Goal: Information Seeking & Learning: Learn about a topic

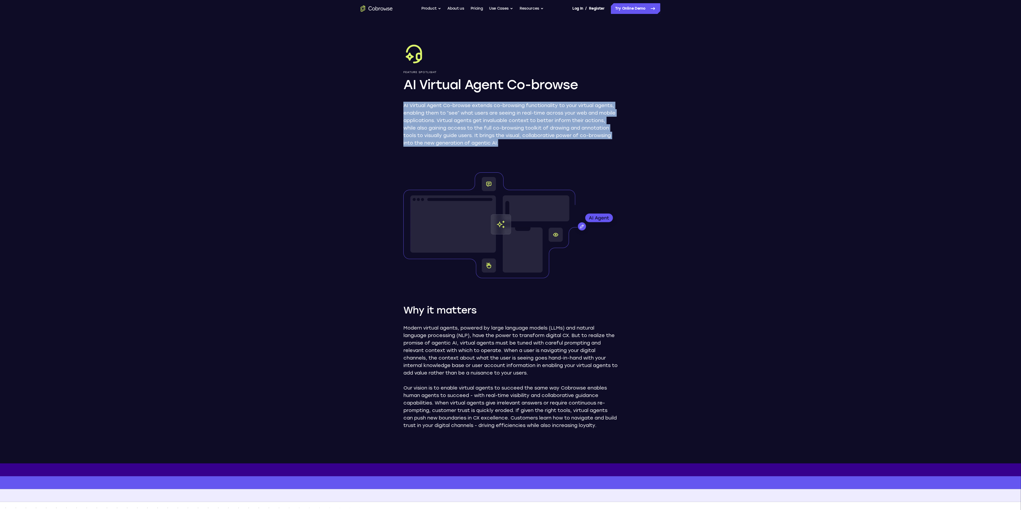
drag, startPoint x: 385, startPoint y: 100, endPoint x: 640, endPoint y: 154, distance: 260.8
click at [640, 154] on div "Feature Spotlight AI Virtual Agent Co-browse AI Virtual Agent Co-browse extends…" at bounding box center [510, 240] width 343 height 446
drag, startPoint x: 573, startPoint y: 109, endPoint x: 569, endPoint y: 115, distance: 7.4
click at [573, 110] on p "AI Virtual Agent Co-browse extends co-browsing functionality to your virtual ag…" at bounding box center [510, 124] width 214 height 45
click at [415, 105] on p "AI Virtual Agent Co-browse extends co-browsing functionality to your virtual ag…" at bounding box center [510, 124] width 214 height 45
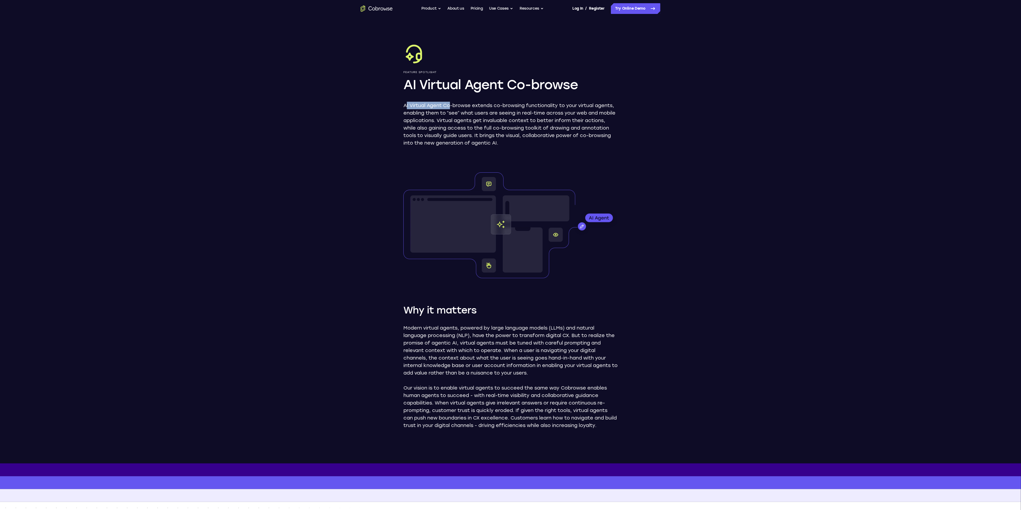
drag, startPoint x: 406, startPoint y: 106, endPoint x: 455, endPoint y: 104, distance: 49.0
click at [455, 104] on p "AI Virtual Agent Co-browse extends co-browsing functionality to your virtual ag…" at bounding box center [510, 124] width 214 height 45
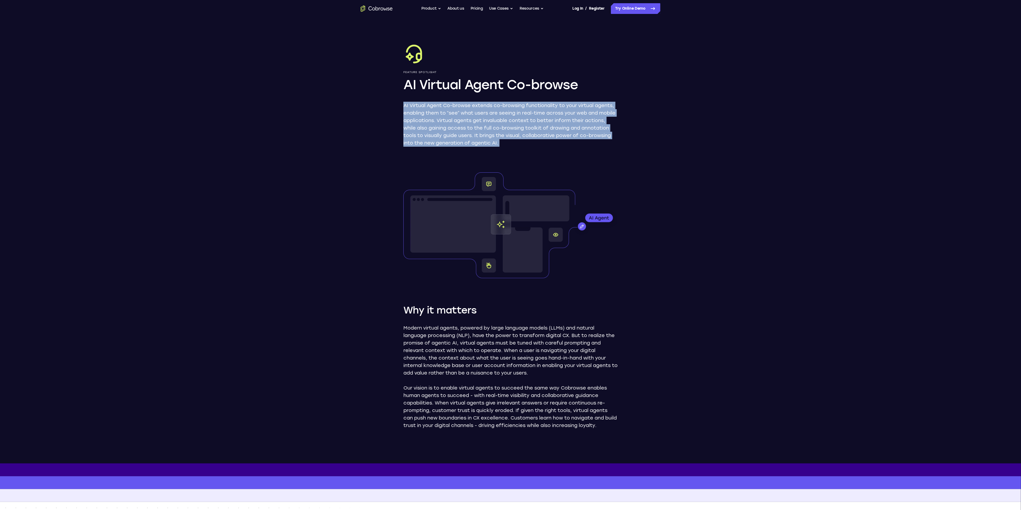
click at [455, 104] on p "AI Virtual Agent Co-browse extends co-browsing functionality to your virtual ag…" at bounding box center [510, 124] width 214 height 45
click at [519, 130] on p "AI Virtual Agent Co-browse extends co-browsing functionality to your virtual ag…" at bounding box center [510, 124] width 214 height 45
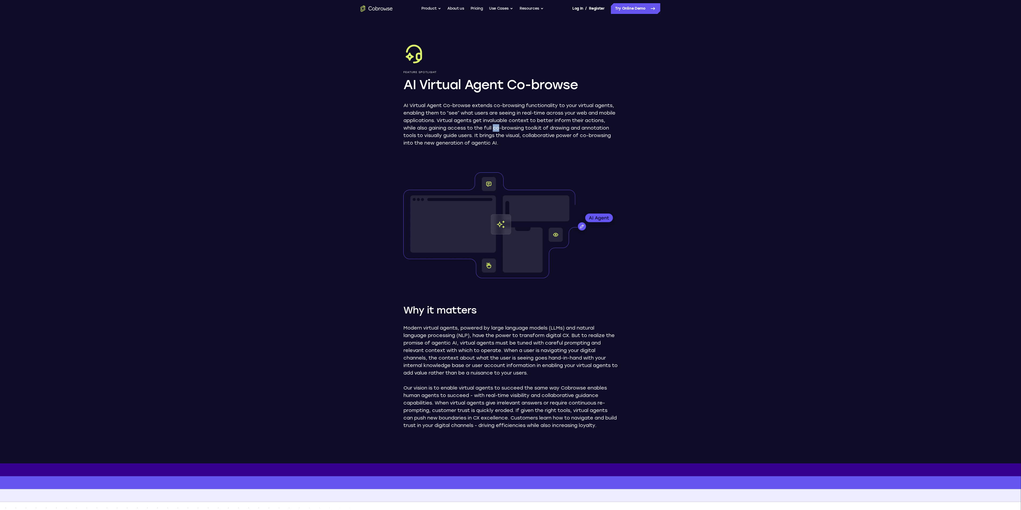
click at [519, 130] on p "AI Virtual Agent Co-browse extends co-browsing functionality to your virtual ag…" at bounding box center [510, 124] width 214 height 45
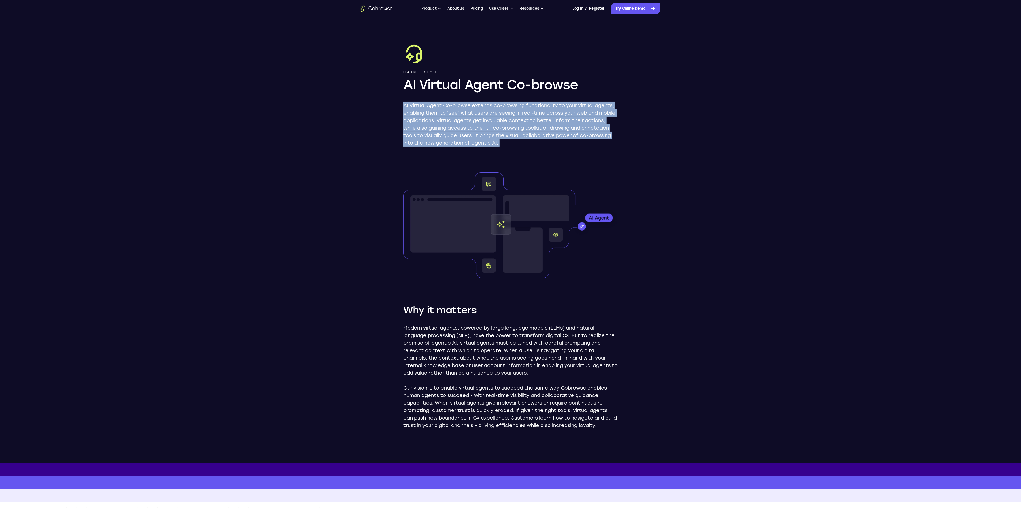
click at [580, 144] on p "AI Virtual Agent Co-browse extends co-browsing functionality to your virtual ag…" at bounding box center [510, 124] width 214 height 45
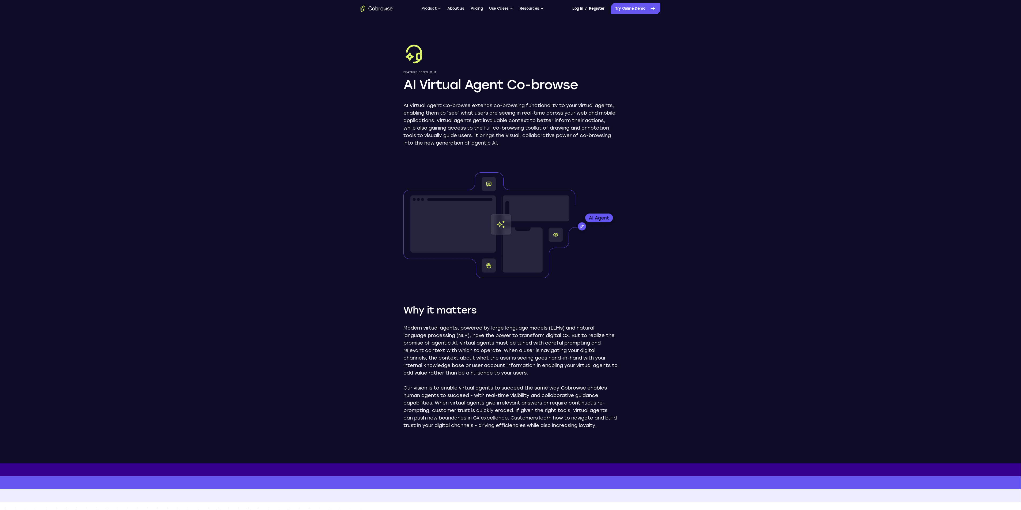
click at [580, 144] on p "AI Virtual Agent Co-browse extends co-browsing functionality to your virtual ag…" at bounding box center [510, 124] width 214 height 45
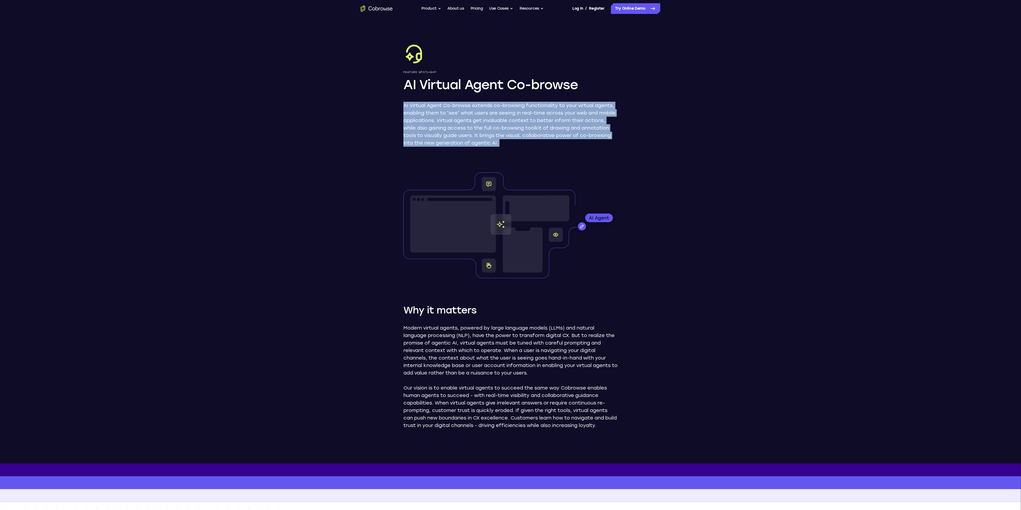
click at [580, 144] on p "AI Virtual Agent Co-browse extends co-browsing functionality to your virtual ag…" at bounding box center [510, 124] width 214 height 45
click at [530, 120] on p "AI Virtual Agent Co-browse extends co-browsing functionality to your virtual ag…" at bounding box center [510, 124] width 214 height 45
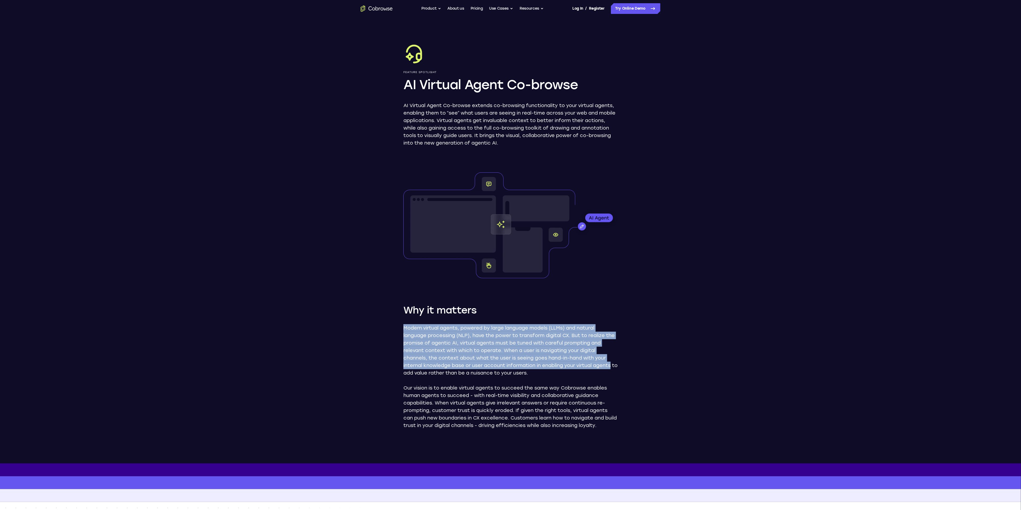
drag, startPoint x: 434, startPoint y: 332, endPoint x: 638, endPoint y: 367, distance: 207.3
click at [638, 367] on div "Feature Spotlight AI Virtual Agent Co-browse AI Virtual Agent Co-browse extends…" at bounding box center [510, 240] width 343 height 446
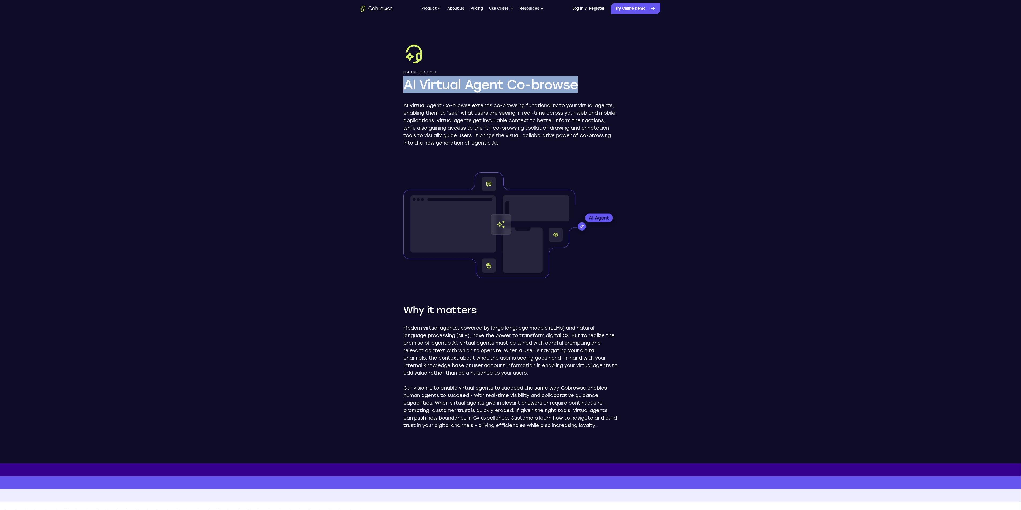
drag, startPoint x: 585, startPoint y: 88, endPoint x: 406, endPoint y: 87, distance: 178.8
click at [406, 87] on h1 "AI Virtual Agent Co-browse" at bounding box center [510, 84] width 214 height 17
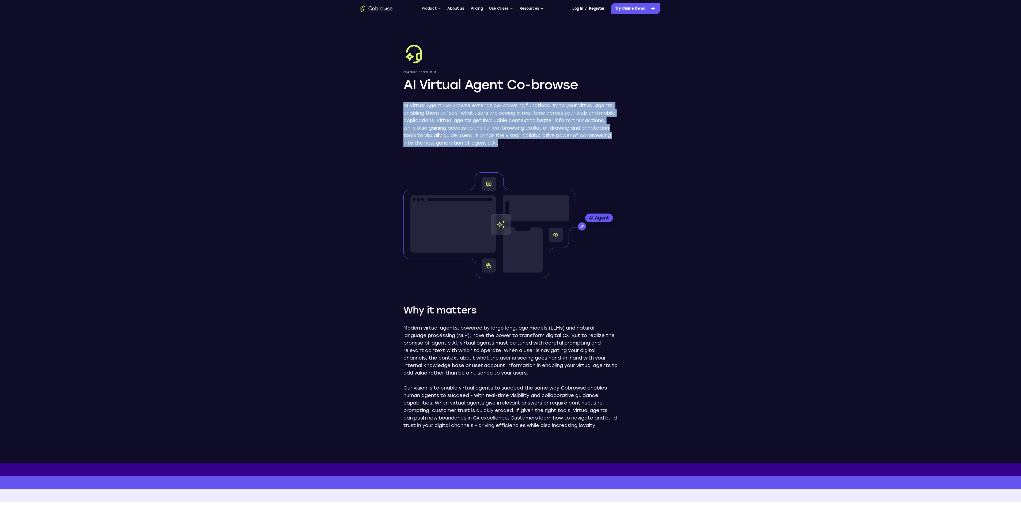
drag, startPoint x: 402, startPoint y: 104, endPoint x: 640, endPoint y: 141, distance: 240.6
click at [640, 141] on div "Feature Spotlight AI Virtual Agent Co-browse AI Virtual Agent Co-browse extends…" at bounding box center [510, 240] width 343 height 446
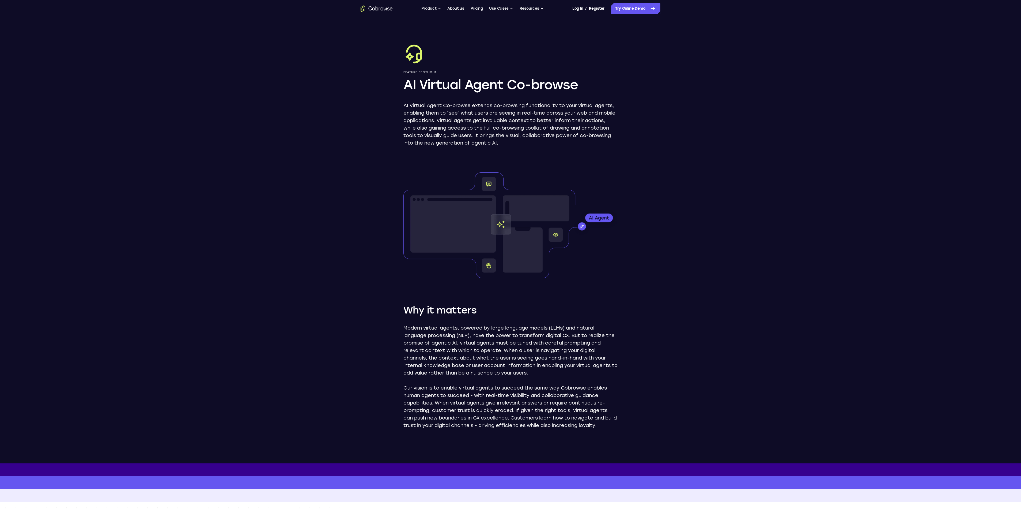
click at [392, 84] on div "Feature Spotlight AI Virtual Agent Co-browse AI Virtual Agent Co-browse extends…" at bounding box center [510, 240] width 343 height 446
drag, startPoint x: 391, startPoint y: 82, endPoint x: 602, endPoint y: 85, distance: 211.2
click at [602, 85] on div "Feature Spotlight AI Virtual Agent Co-browse AI Virtual Agent Co-browse extends…" at bounding box center [510, 240] width 343 height 446
copy h1 "AI Virtual Agent Co-browse"
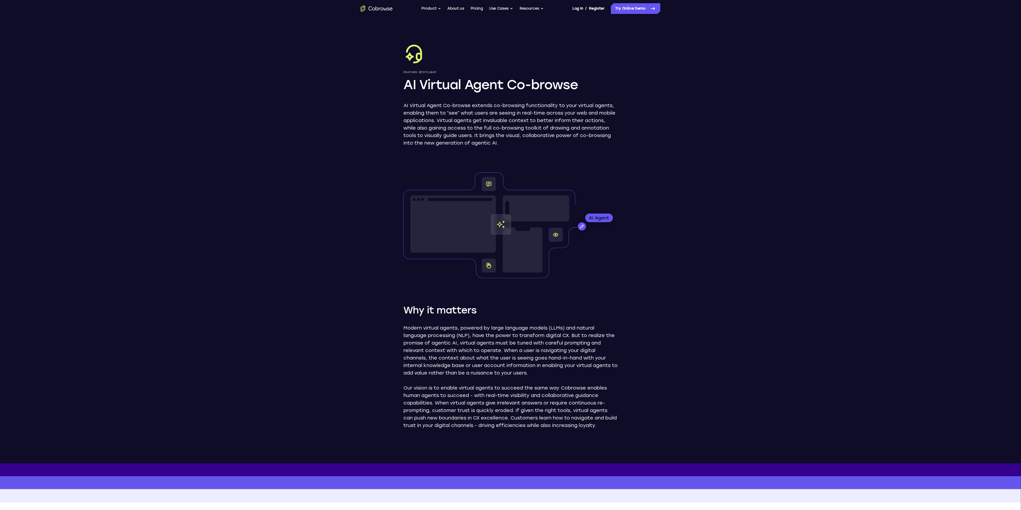
click at [762, 165] on header "Feature Spotlight AI Virtual Agent Co-browse AI Virtual Agent Co-browse extends…" at bounding box center [510, 240] width 1021 height 446
drag, startPoint x: 396, startPoint y: 326, endPoint x: 616, endPoint y: 331, distance: 220.4
click at [616, 331] on div "Feature Spotlight AI Virtual Agent Co-browse AI Virtual Agent Co-browse extends…" at bounding box center [510, 240] width 343 height 446
drag, startPoint x: 574, startPoint y: 335, endPoint x: 494, endPoint y: 351, distance: 82.1
click at [494, 351] on p "Modern virtual agents, powered by large language models (LLMs) and natural lang…" at bounding box center [510, 350] width 214 height 52
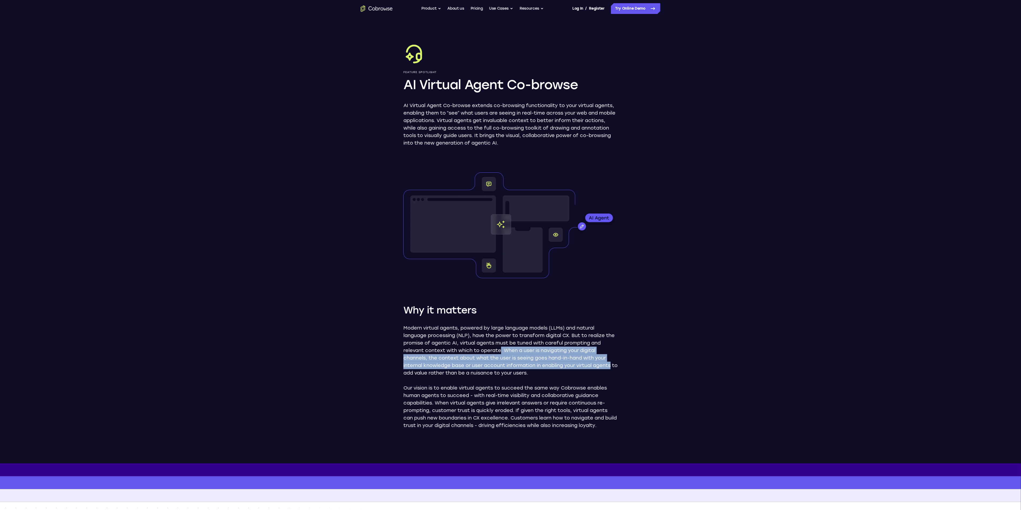
drag, startPoint x: 501, startPoint y: 349, endPoint x: 613, endPoint y: 367, distance: 113.2
click at [613, 367] on p "Modern virtual agents, powered by large language models (LLMs) and natural lang…" at bounding box center [510, 350] width 214 height 52
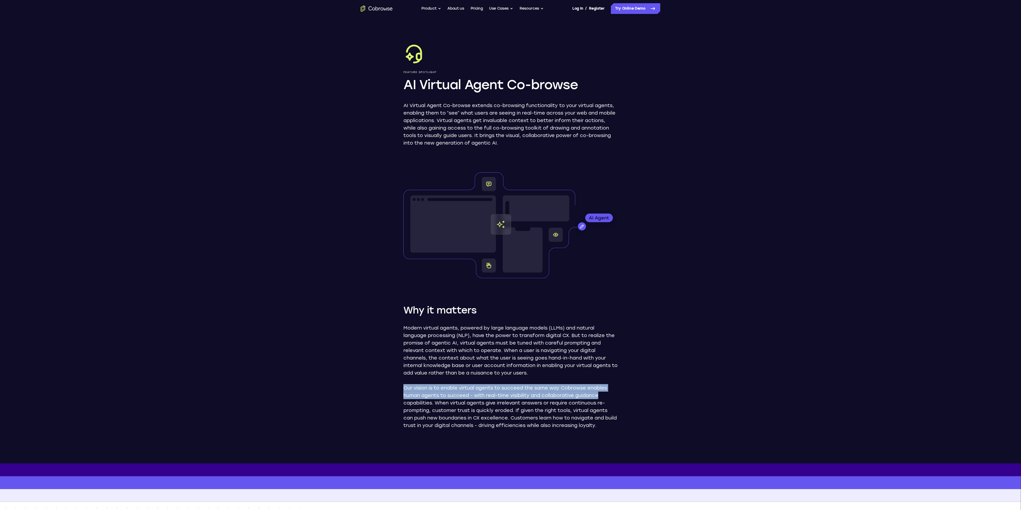
drag, startPoint x: 443, startPoint y: 390, endPoint x: 623, endPoint y: 398, distance: 180.9
click at [623, 398] on div "Feature Spotlight AI Virtual Agent Co-browse AI Virtual Agent Co-browse extends…" at bounding box center [510, 240] width 343 height 446
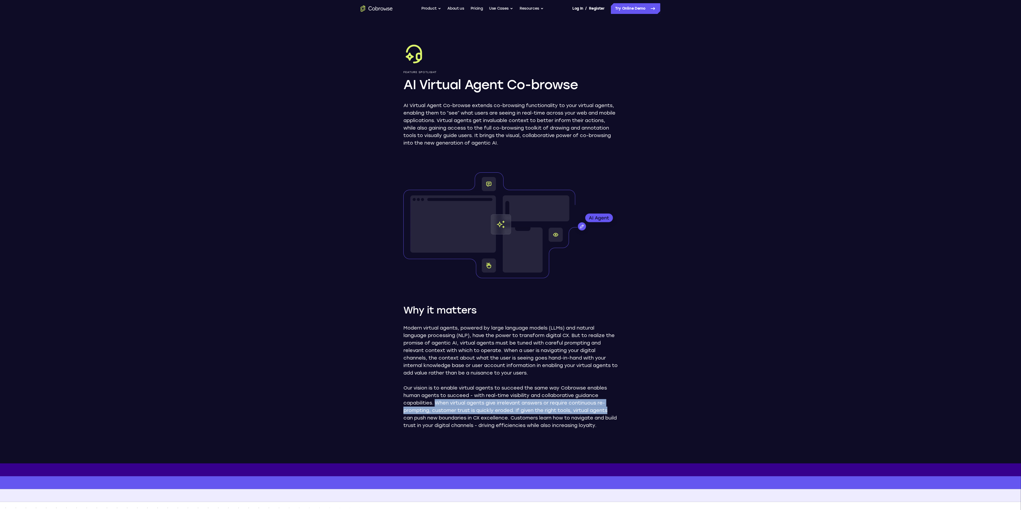
drag, startPoint x: 435, startPoint y: 402, endPoint x: 622, endPoint y: 410, distance: 187.0
click at [622, 410] on div "Feature Spotlight AI Virtual Agent Co-browse AI Virtual Agent Co-browse extends…" at bounding box center [510, 240] width 343 height 446
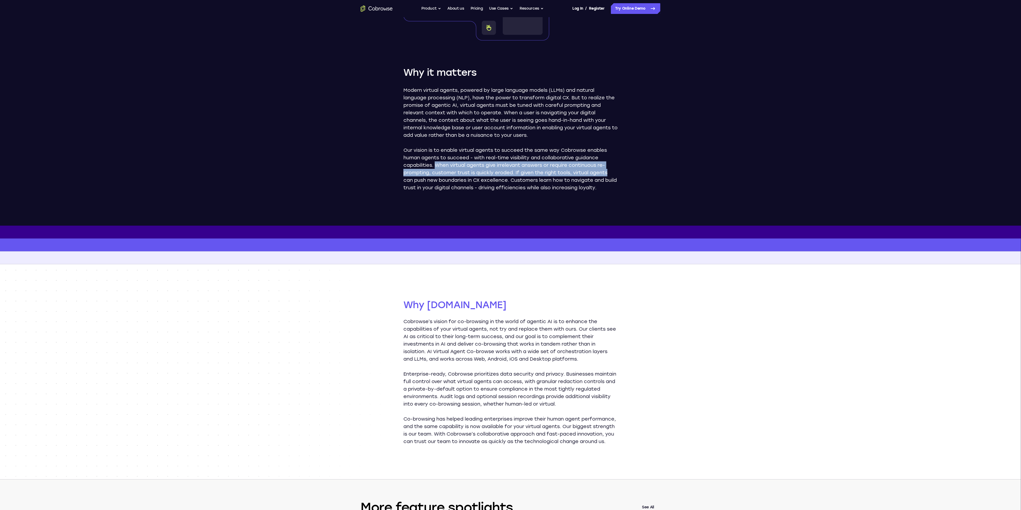
scroll to position [241, 0]
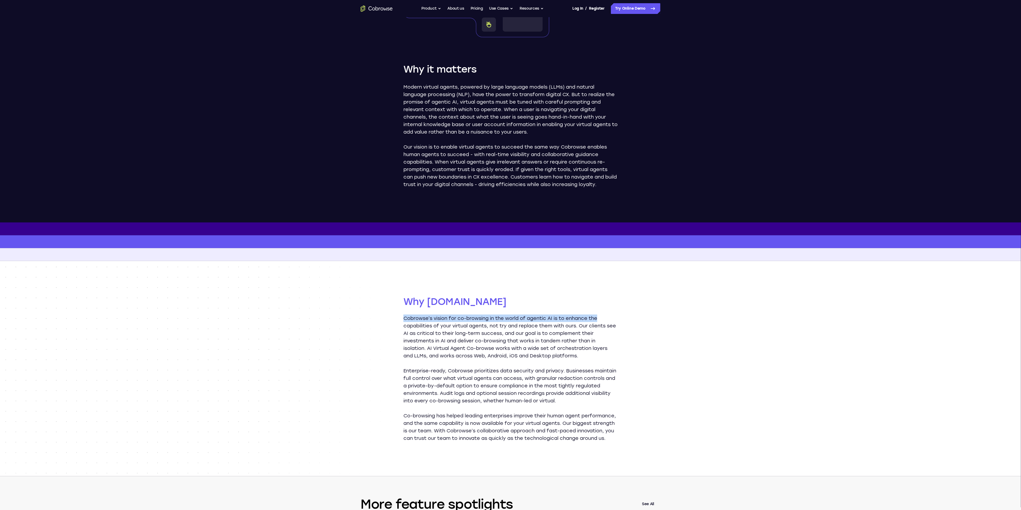
drag, startPoint x: 403, startPoint y: 317, endPoint x: 621, endPoint y: 319, distance: 218.2
click at [621, 319] on div "Why [DOMAIN_NAME] Cobrowse’s vision for co-browsing in the world of agentic AI …" at bounding box center [510, 368] width 343 height 215
drag, startPoint x: 405, startPoint y: 353, endPoint x: 418, endPoint y: 349, distance: 13.2
click at [406, 353] on p "Cobrowse’s vision for co-browsing in the world of agentic AI is to enhance the …" at bounding box center [510, 337] width 214 height 45
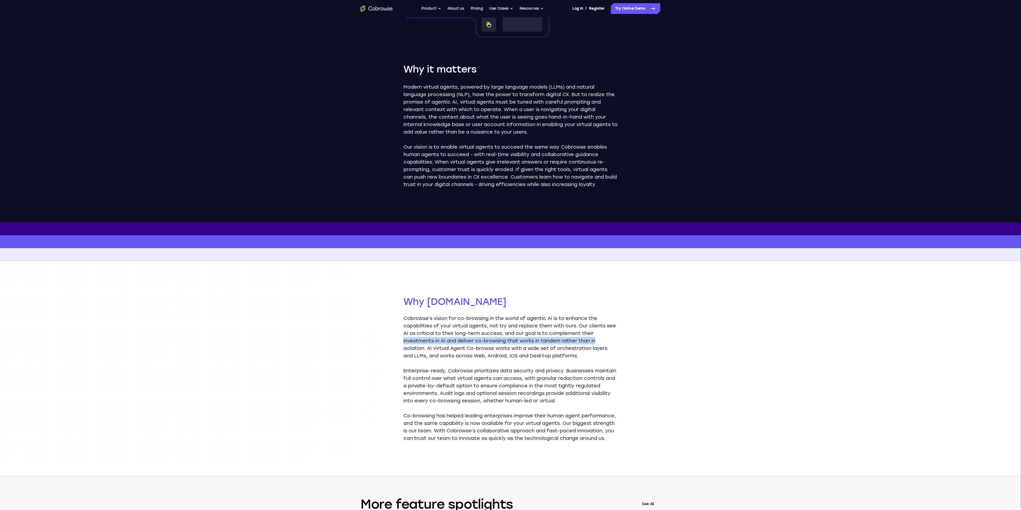
drag, startPoint x: 439, startPoint y: 341, endPoint x: 626, endPoint y: 341, distance: 187.1
click at [626, 341] on div "Why [DOMAIN_NAME] Cobrowse’s vision for co-browsing in the world of agentic AI …" at bounding box center [510, 368] width 343 height 215
drag, startPoint x: 433, startPoint y: 345, endPoint x: 624, endPoint y: 356, distance: 191.2
click at [624, 356] on div "Why [DOMAIN_NAME] Cobrowse’s vision for co-browsing in the world of agentic AI …" at bounding box center [510, 368] width 343 height 215
click at [398, 370] on div "Why [DOMAIN_NAME] Cobrowse’s vision for co-browsing in the world of agentic AI …" at bounding box center [510, 368] width 343 height 215
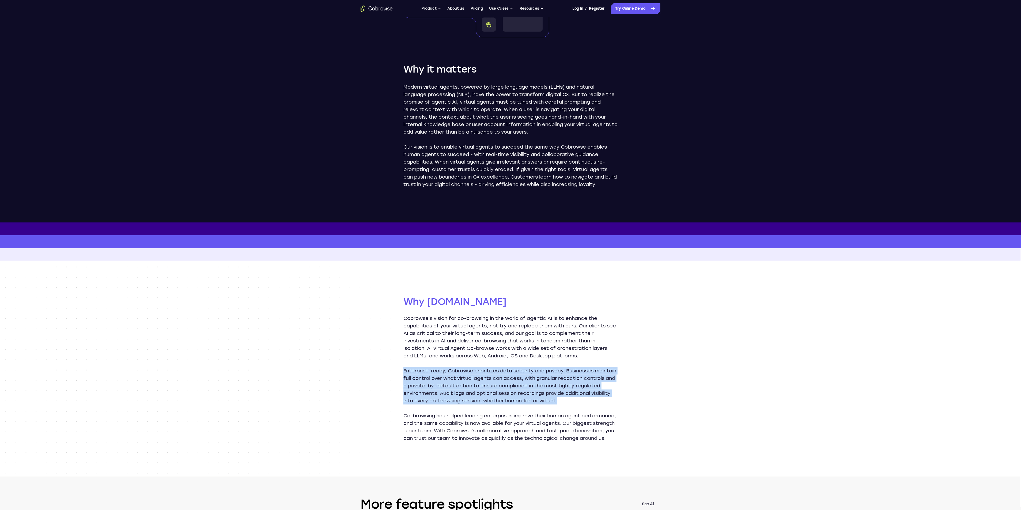
drag, startPoint x: 398, startPoint y: 370, endPoint x: 702, endPoint y: 399, distance: 305.2
click at [702, 399] on div "Why [DOMAIN_NAME] Cobrowse’s vision for co-browsing in the world of agentic AI …" at bounding box center [510, 368] width 1021 height 215
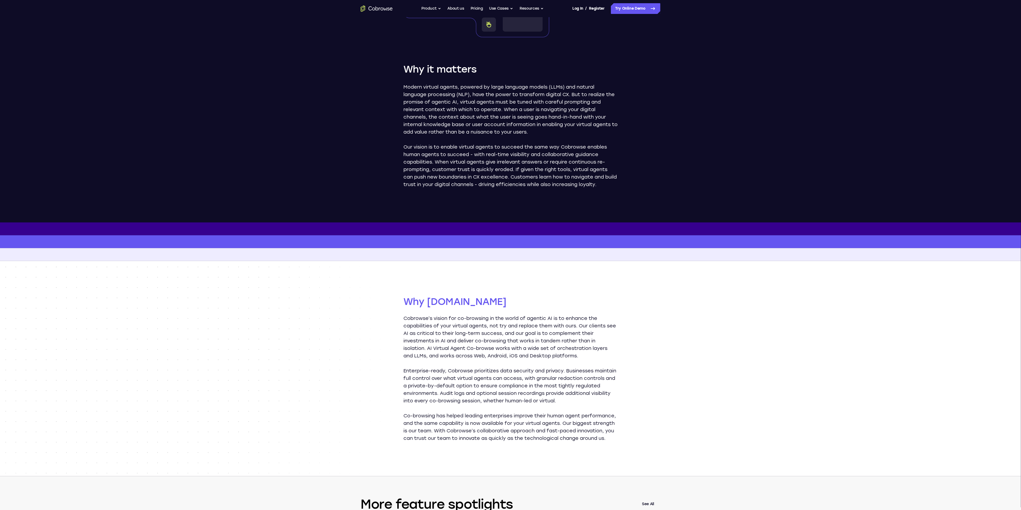
drag, startPoint x: 466, startPoint y: 376, endPoint x: 396, endPoint y: 365, distance: 70.7
click at [396, 365] on div "Why [DOMAIN_NAME] Cobrowse’s vision for co-browsing in the world of agentic AI …" at bounding box center [510, 368] width 1021 height 215
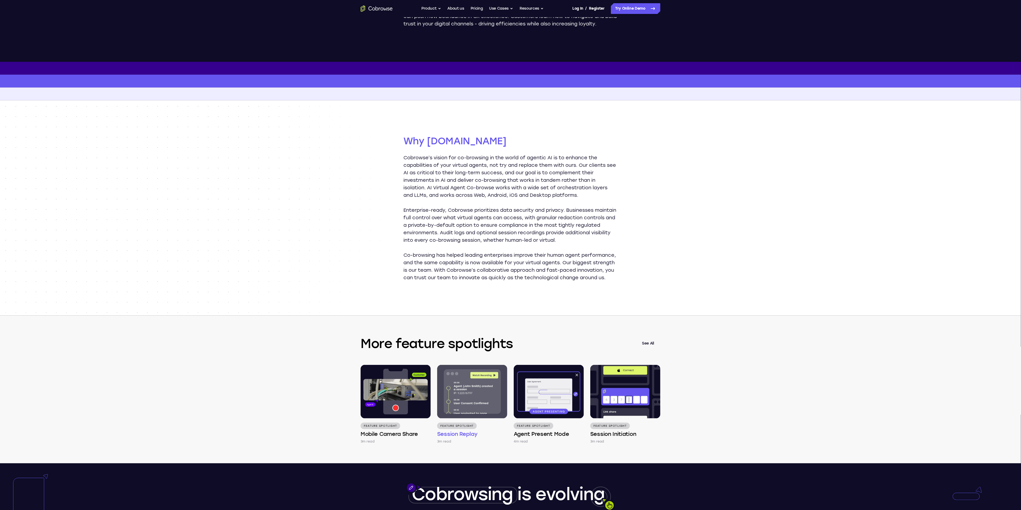
click at [460, 438] on h4 "Session Replay" at bounding box center [457, 433] width 40 height 7
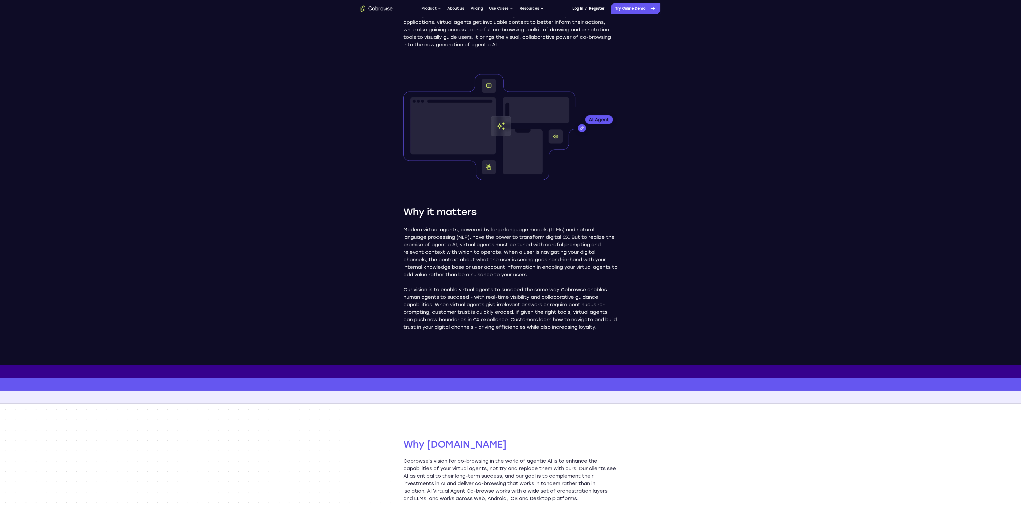
scroll to position [0, 0]
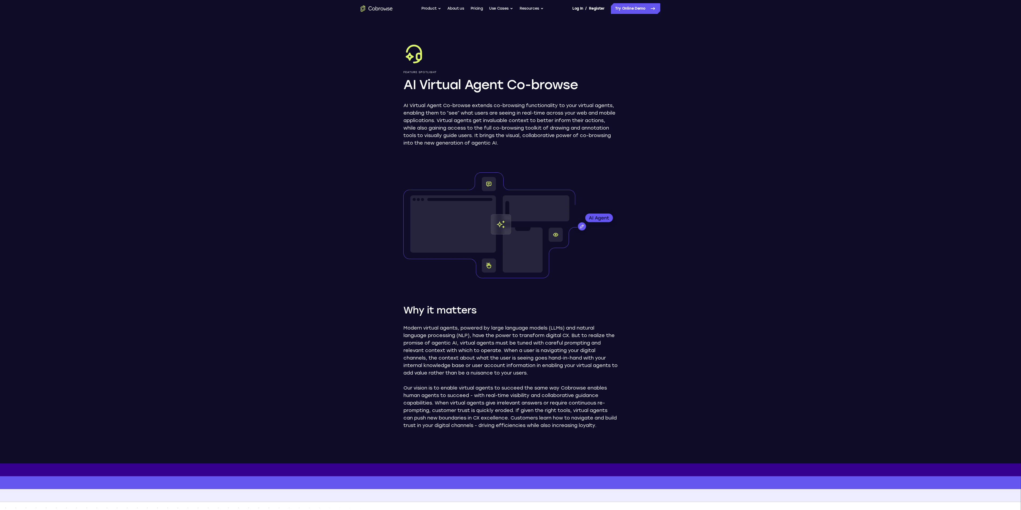
drag, startPoint x: 420, startPoint y: 90, endPoint x: 427, endPoint y: 89, distance: 7.2
click at [425, 89] on h1 "AI Virtual Agent Co-browse" at bounding box center [510, 84] width 214 height 17
click at [427, 89] on h1 "AI Virtual Agent Co-browse" at bounding box center [510, 84] width 214 height 17
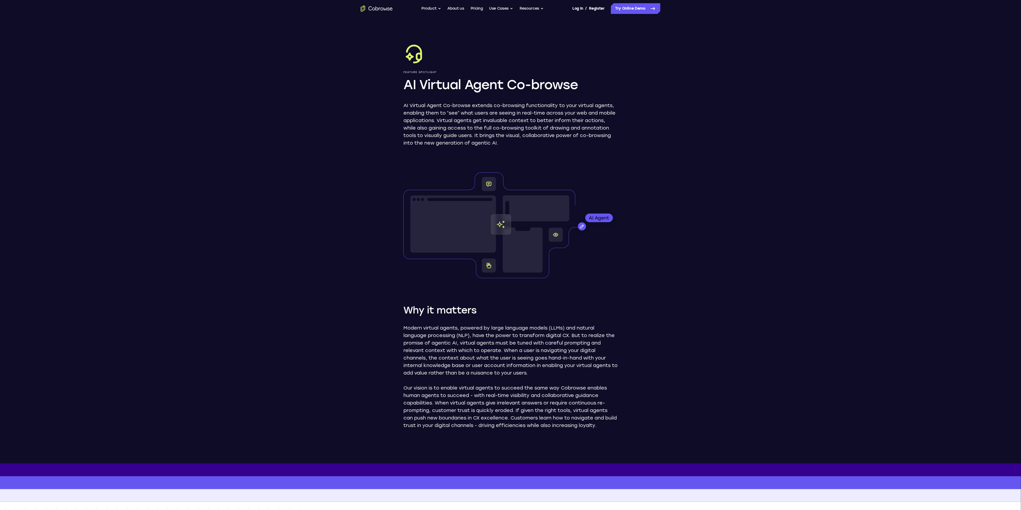
click at [525, 105] on p "AI Virtual Agent Co-browse extends co-browsing functionality to your virtual ag…" at bounding box center [510, 124] width 214 height 45
click at [435, 7] on button "Product" at bounding box center [431, 8] width 20 height 11
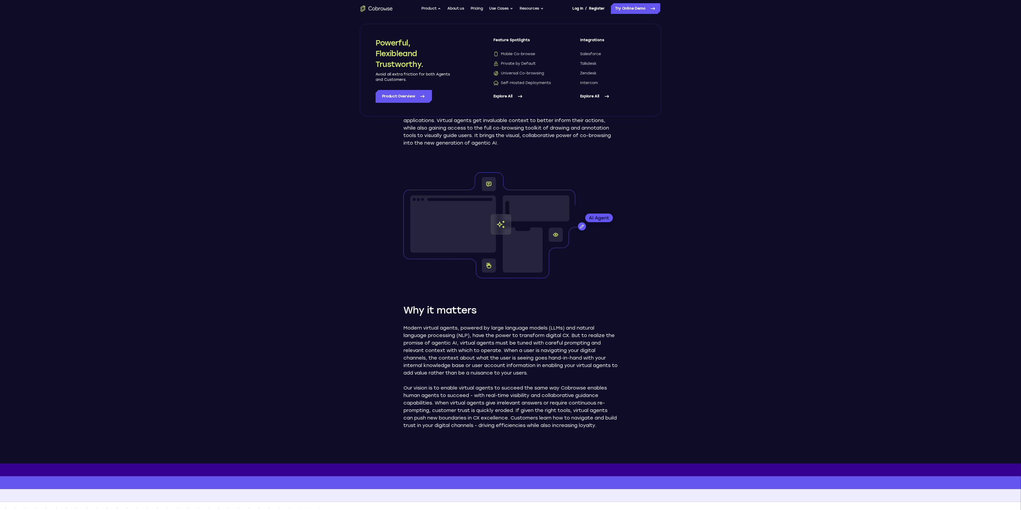
click at [649, 169] on div "Feature Spotlight AI Virtual Agent Co-browse AI Virtual Agent Co-browse extends…" at bounding box center [510, 240] width 343 height 446
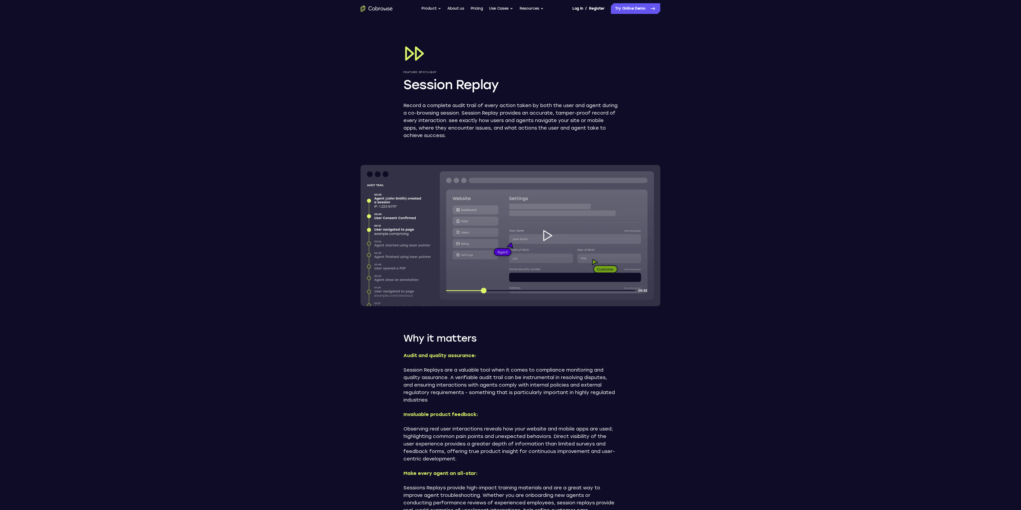
click at [546, 231] on img at bounding box center [511, 235] width 300 height 141
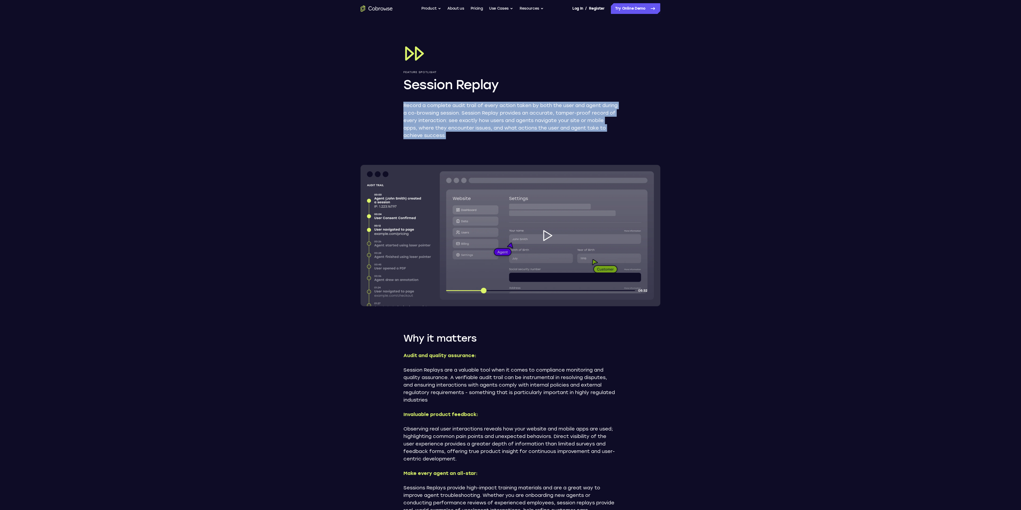
drag, startPoint x: 389, startPoint y: 109, endPoint x: 578, endPoint y: 132, distance: 190.1
click at [578, 132] on div "Feature Spotlight Session Replay Record a complete audit trail of every action …" at bounding box center [510, 286] width 343 height 539
click at [578, 132] on p "Record a complete audit trail of every action taken by both the user and agent …" at bounding box center [510, 120] width 214 height 37
click at [395, 108] on div "Feature Spotlight Session Replay Record a complete audit trail of every action …" at bounding box center [510, 286] width 343 height 539
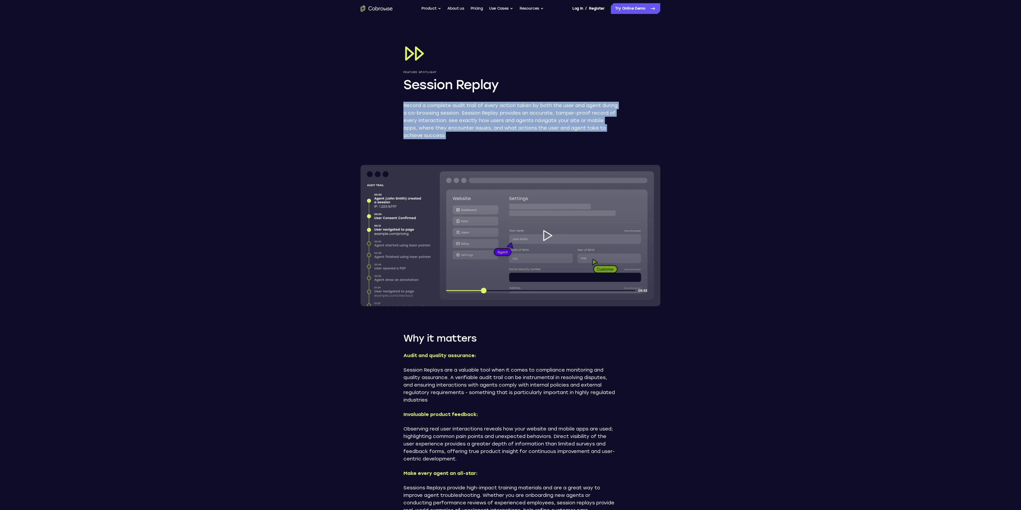
drag, startPoint x: 399, startPoint y: 102, endPoint x: 565, endPoint y: 136, distance: 170.1
click at [565, 136] on div "Feature Spotlight Session Replay Record a complete audit trail of every action …" at bounding box center [510, 286] width 343 height 539
click at [565, 136] on p "Record a complete audit trail of every action taken by both the user and agent …" at bounding box center [510, 120] width 214 height 37
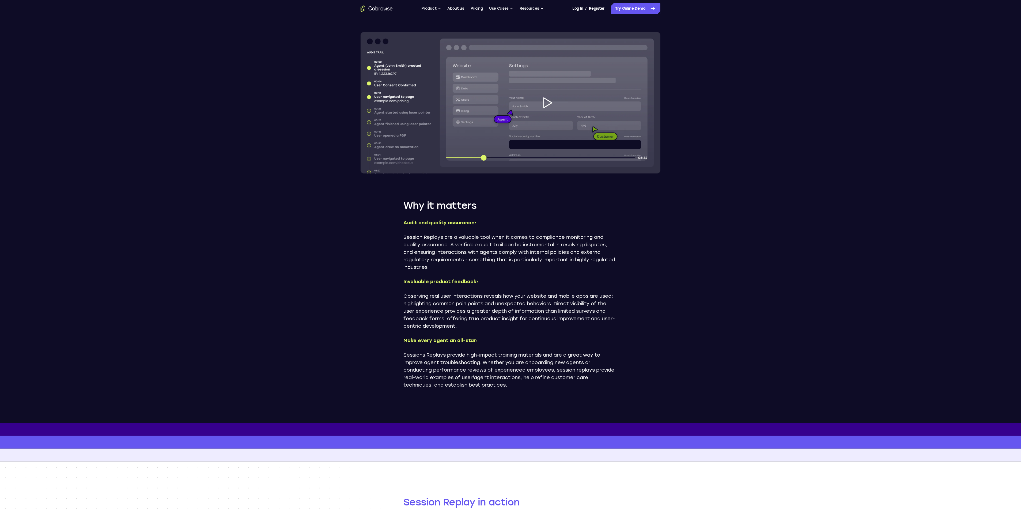
scroll to position [40, 0]
